Goal: Information Seeking & Learning: Learn about a topic

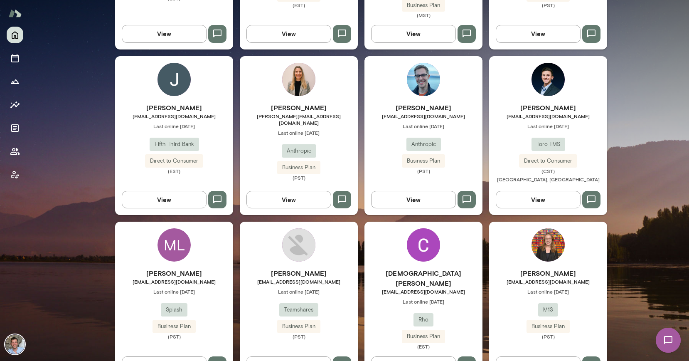
scroll to position [533, 0]
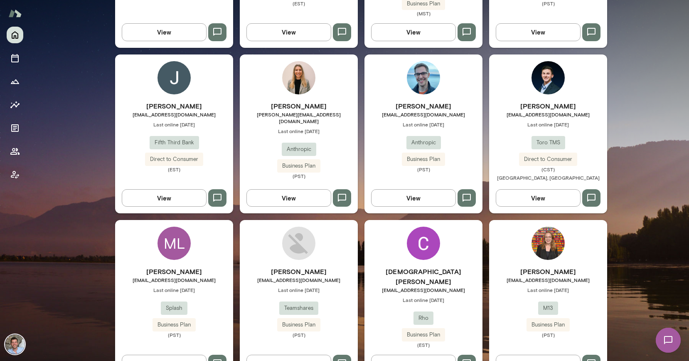
click at [309, 128] on span "Last online [DATE]" at bounding box center [299, 131] width 118 height 7
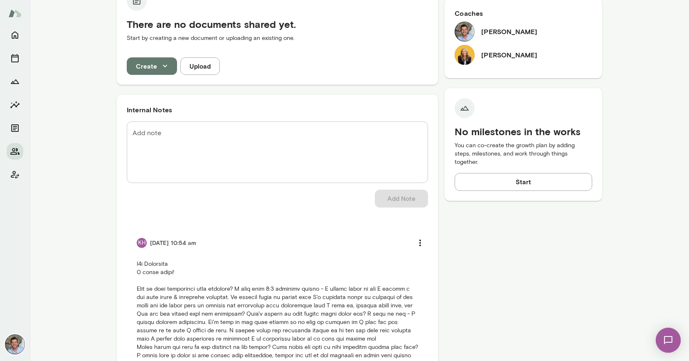
scroll to position [195, 0]
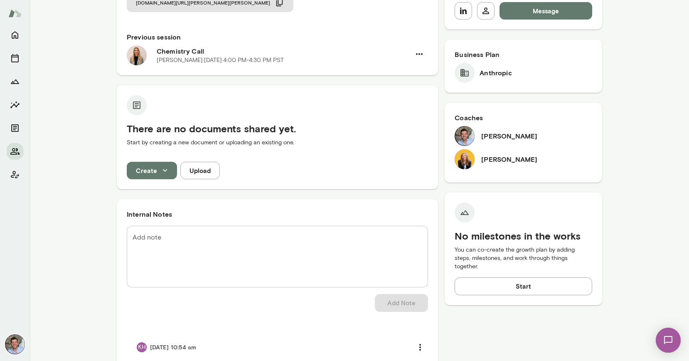
click at [484, 154] on h6 "[PERSON_NAME]" at bounding box center [509, 159] width 56 height 10
copy h6 "[PERSON_NAME]"
drag, startPoint x: 516, startPoint y: 153, endPoint x: 483, endPoint y: 153, distance: 32.8
click at [483, 153] on div "[PERSON_NAME]" at bounding box center [524, 159] width 138 height 20
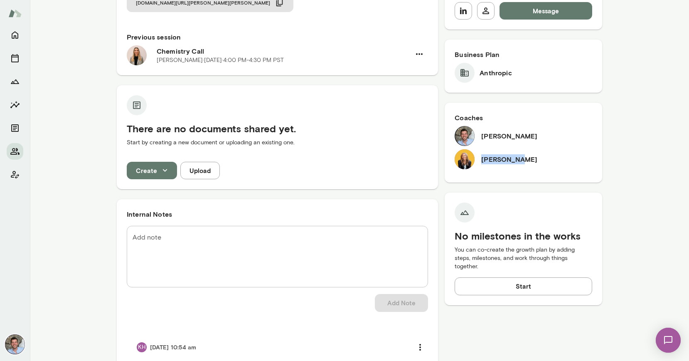
copy h6 "[PERSON_NAME]"
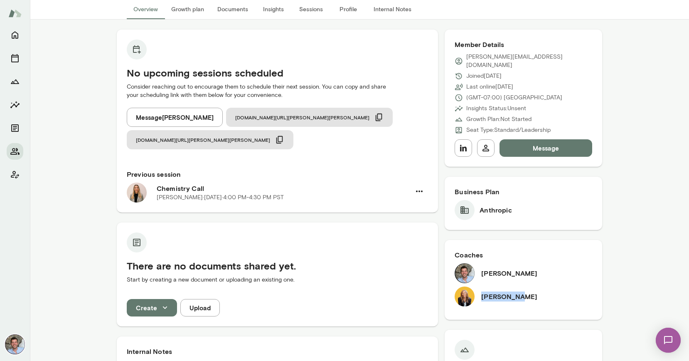
scroll to position [18, 0]
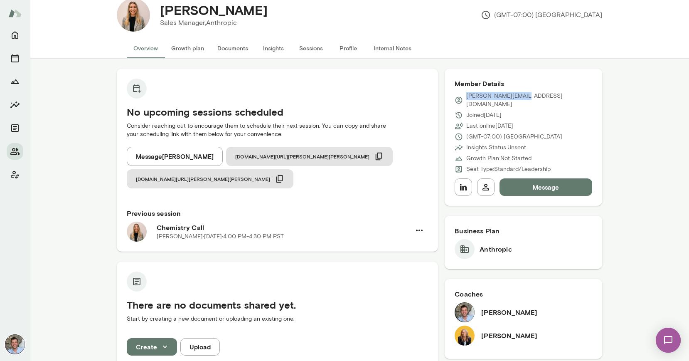
drag, startPoint x: 522, startPoint y: 97, endPoint x: 467, endPoint y: 96, distance: 54.9
click at [467, 96] on div "[PERSON_NAME][EMAIL_ADDRESS][DOMAIN_NAME]" at bounding box center [524, 100] width 138 height 17
copy p "[PERSON_NAME][EMAIL_ADDRESS][DOMAIN_NAME]"
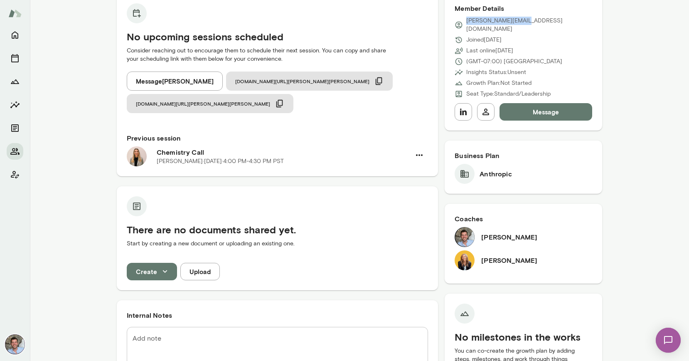
scroll to position [83, 0]
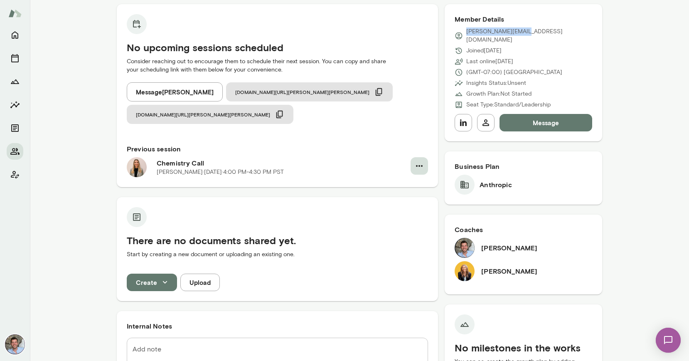
click at [424, 161] on icon "button" at bounding box center [420, 166] width 10 height 10
click at [418, 126] on div at bounding box center [344, 180] width 689 height 361
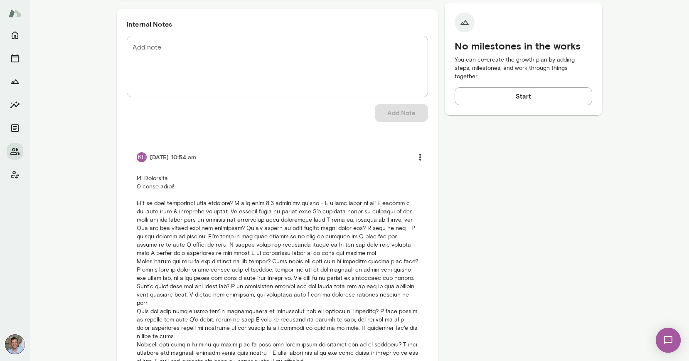
scroll to position [446, 0]
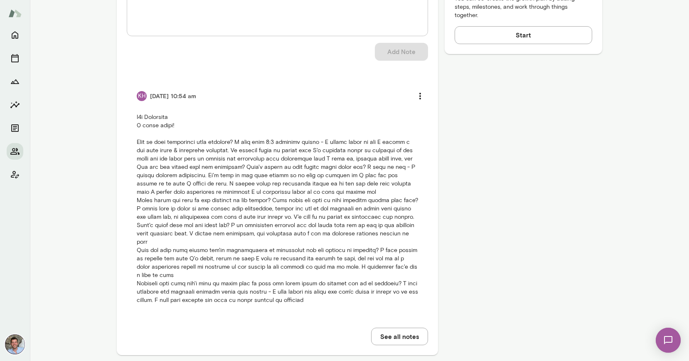
click at [412, 328] on button "See all notes" at bounding box center [399, 336] width 57 height 17
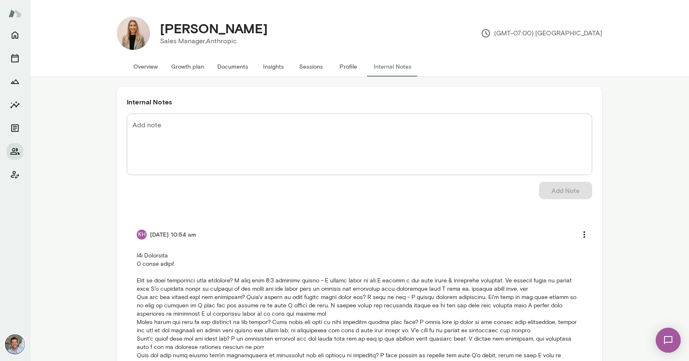
click at [348, 69] on button "Profile" at bounding box center [348, 67] width 37 height 20
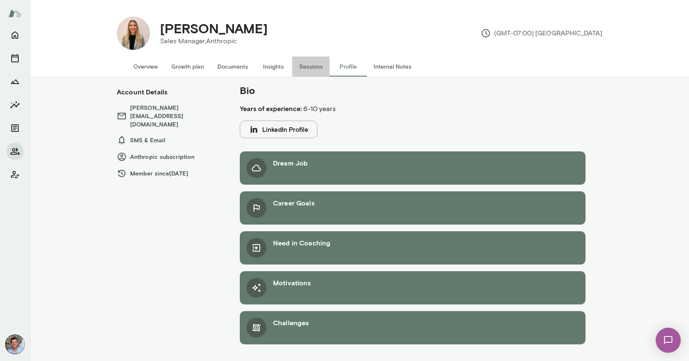
click at [316, 67] on button "Sessions" at bounding box center [310, 67] width 37 height 20
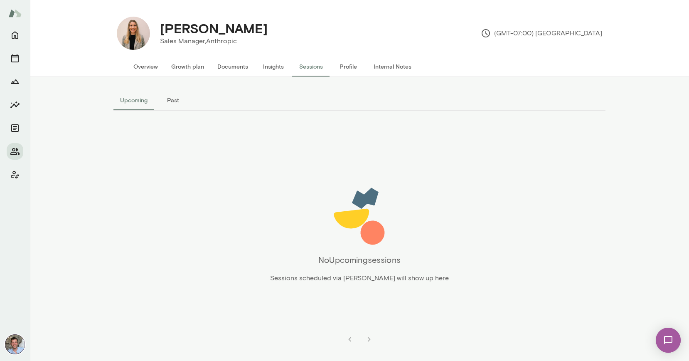
click at [301, 67] on button "Sessions" at bounding box center [310, 67] width 37 height 20
click at [172, 99] on button "Past" at bounding box center [172, 100] width 37 height 20
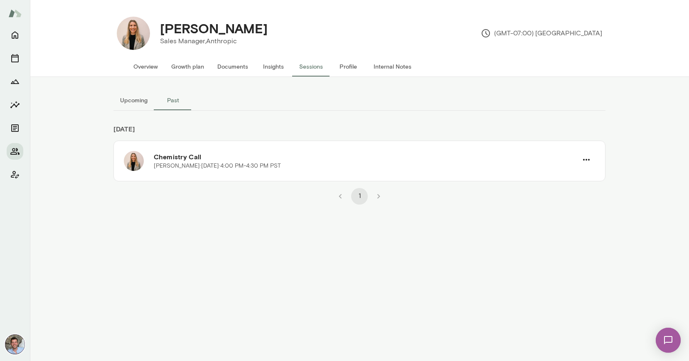
click at [339, 195] on li "pagination navigation" at bounding box center [340, 196] width 19 height 17
click at [392, 195] on div "1" at bounding box center [360, 192] width 492 height 23
click at [269, 66] on button "Insights" at bounding box center [273, 67] width 37 height 20
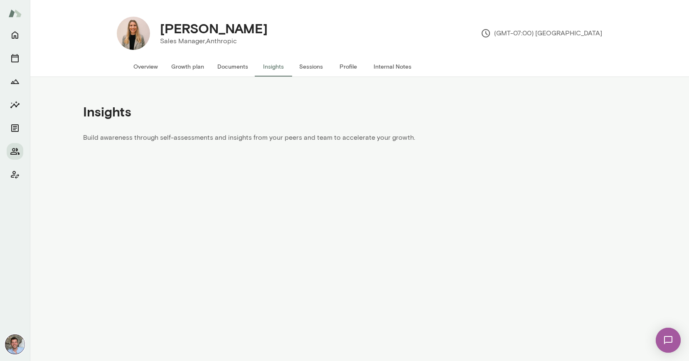
click at [238, 67] on button "Documents" at bounding box center [233, 67] width 44 height 20
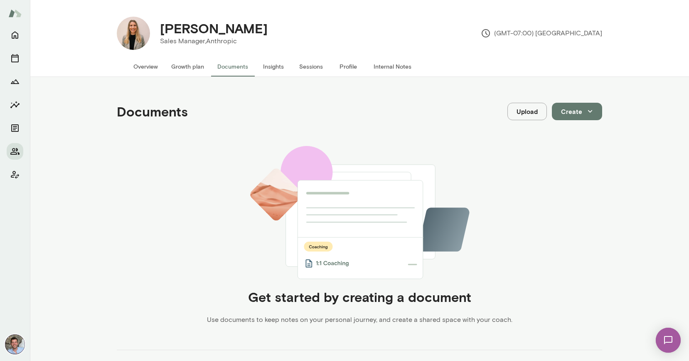
scroll to position [2, 0]
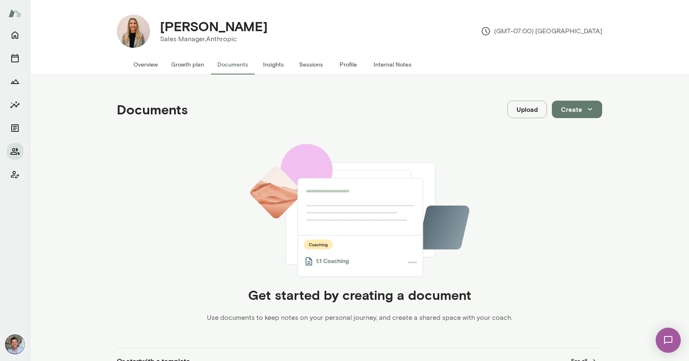
click at [194, 69] on button "Growth plan" at bounding box center [188, 64] width 46 height 20
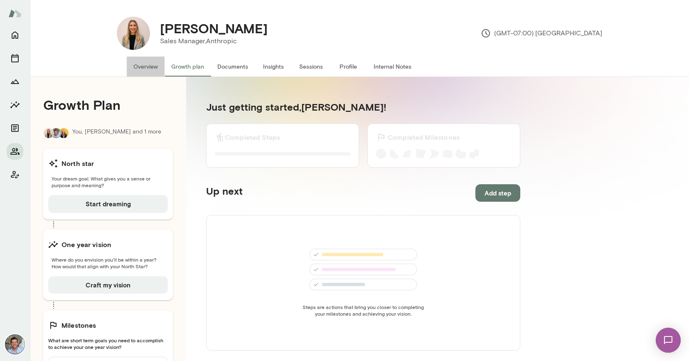
click at [157, 65] on button "Overview" at bounding box center [146, 67] width 38 height 20
